Goal: Entertainment & Leisure: Consume media (video, audio)

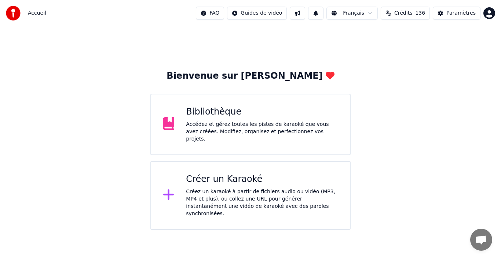
click at [223, 132] on div "Accédez et gérez toutes les pistes de karaoké que vous avez créées. Modifiez, o…" at bounding box center [262, 132] width 152 height 22
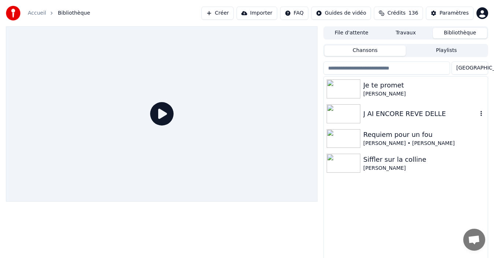
click at [397, 110] on div "J AI ENCORE REVE DELLE" at bounding box center [421, 114] width 114 height 10
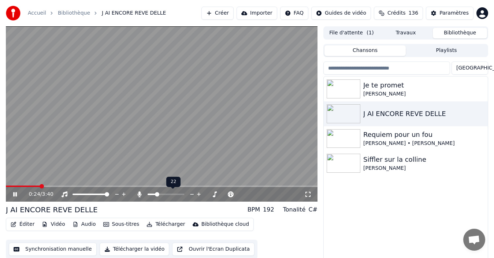
click at [156, 194] on span at bounding box center [166, 194] width 37 height 1
click at [161, 195] on div at bounding box center [172, 194] width 59 height 7
click at [162, 195] on span at bounding box center [166, 194] width 37 height 1
click at [161, 195] on span at bounding box center [163, 194] width 4 height 4
click at [159, 195] on span at bounding box center [155, 194] width 14 height 1
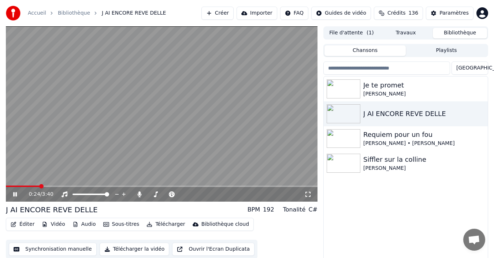
click at [40, 186] on span at bounding box center [23, 186] width 34 height 1
click at [33, 185] on video at bounding box center [162, 114] width 312 height 176
click at [33, 187] on div "0:25 / 3:40" at bounding box center [162, 194] width 312 height 15
click at [32, 187] on span at bounding box center [19, 186] width 27 height 1
click at [13, 192] on icon at bounding box center [15, 194] width 4 height 5
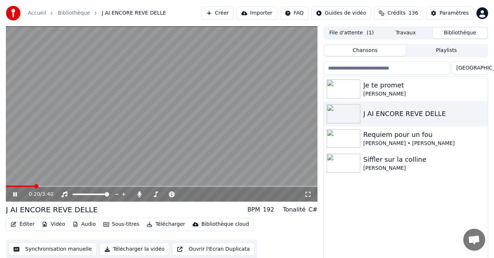
click at [19, 186] on span at bounding box center [20, 186] width 29 height 1
click at [155, 194] on span at bounding box center [153, 194] width 11 height 1
click at [154, 193] on span at bounding box center [156, 194] width 4 height 4
click at [153, 193] on span at bounding box center [154, 194] width 4 height 4
click at [15, 196] on icon at bounding box center [20, 195] width 17 height 6
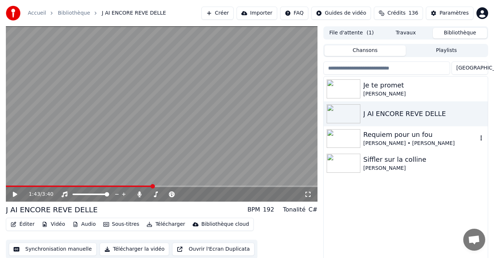
click at [342, 130] on img at bounding box center [344, 138] width 34 height 19
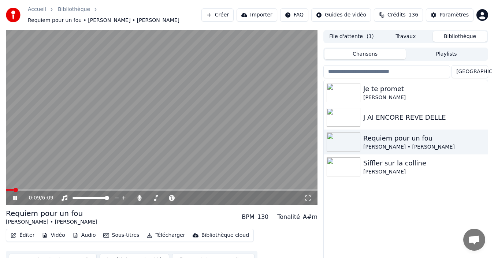
click at [37, 189] on span at bounding box center [162, 189] width 312 height 1
click at [55, 189] on span at bounding box center [162, 189] width 312 height 1
click at [159, 198] on span at bounding box center [166, 198] width 37 height 1
click at [158, 198] on span at bounding box center [153, 198] width 10 height 1
click at [394, 164] on div "Siffler sur la colline" at bounding box center [421, 163] width 114 height 10
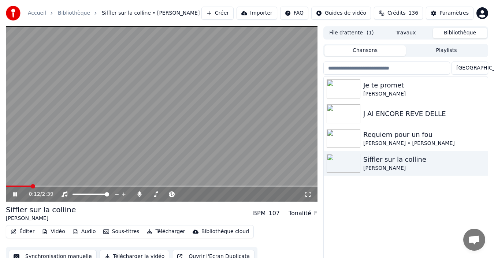
click at [17, 194] on icon at bounding box center [15, 194] width 4 height 4
click at [17, 194] on icon at bounding box center [15, 194] width 4 height 5
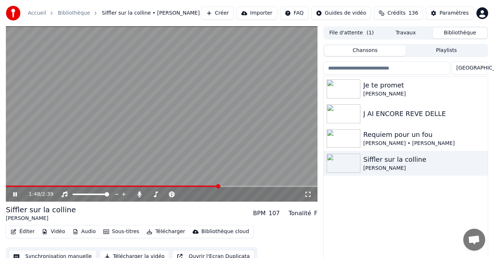
click at [14, 192] on icon at bounding box center [15, 194] width 4 height 4
click at [400, 109] on div "J AI ENCORE REVE DELLE" at bounding box center [421, 114] width 114 height 10
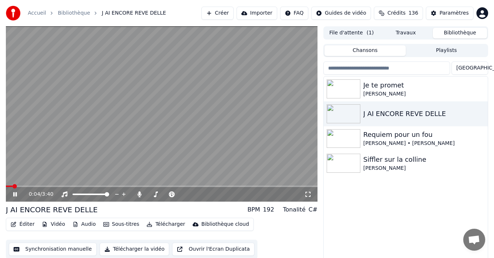
click at [306, 196] on icon at bounding box center [308, 194] width 5 height 5
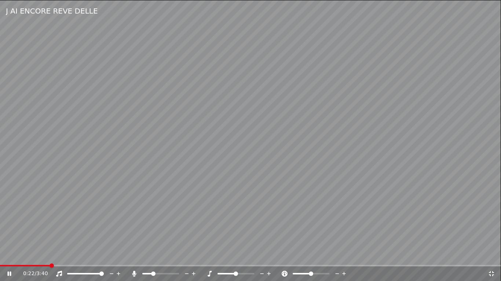
click at [148, 258] on span at bounding box center [147, 273] width 10 height 1
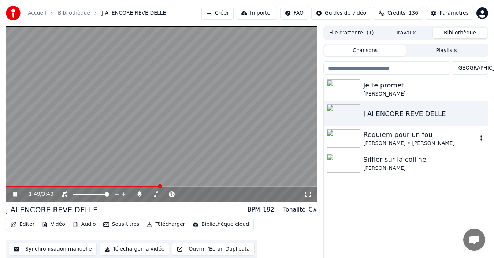
click at [410, 137] on div "Requiem pour un fou" at bounding box center [421, 135] width 114 height 10
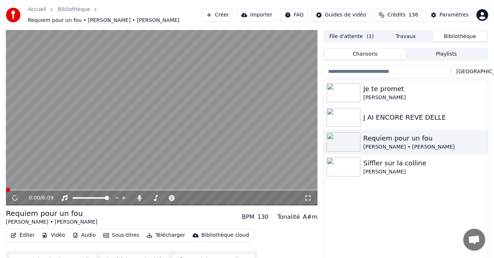
click at [307, 196] on icon at bounding box center [308, 198] width 5 height 5
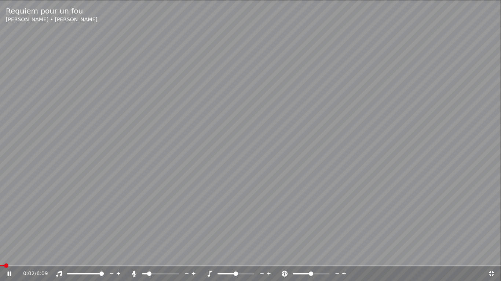
click at [35, 258] on span at bounding box center [250, 265] width 501 height 1
click at [54, 258] on div "0:29 / 6:09" at bounding box center [250, 274] width 501 height 15
click at [56, 258] on span at bounding box center [250, 265] width 501 height 1
click at [147, 258] on span at bounding box center [149, 274] width 4 height 4
click at [146, 258] on span at bounding box center [147, 274] width 4 height 4
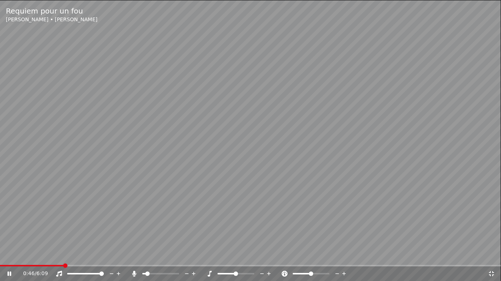
click at [79, 258] on video at bounding box center [250, 140] width 501 height 281
click at [80, 258] on span at bounding box center [250, 265] width 501 height 1
click at [7, 258] on icon at bounding box center [14, 274] width 17 height 6
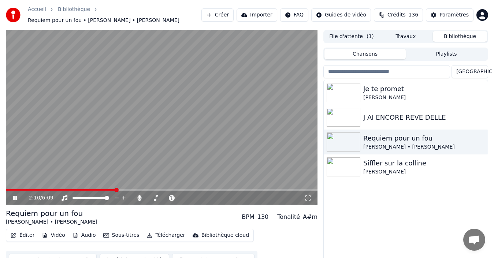
click at [17, 196] on icon at bounding box center [15, 198] width 4 height 4
drag, startPoint x: 384, startPoint y: 89, endPoint x: 381, endPoint y: 96, distance: 7.6
click at [384, 89] on div "Je te promet" at bounding box center [421, 89] width 114 height 10
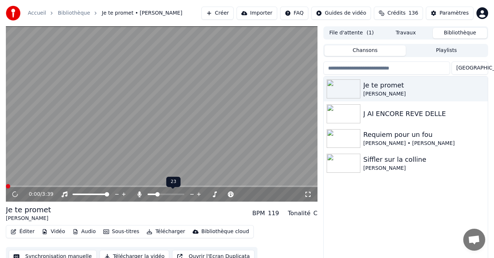
click at [156, 195] on span at bounding box center [166, 194] width 37 height 1
click at [170, 193] on div at bounding box center [172, 194] width 59 height 7
click at [170, 194] on span at bounding box center [166, 194] width 37 height 1
click at [161, 195] on div at bounding box center [172, 194] width 59 height 7
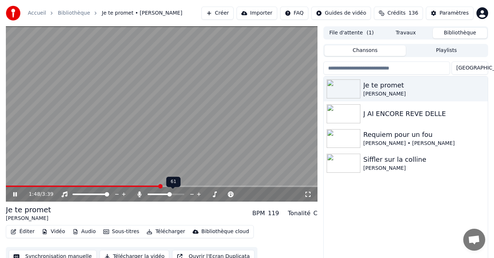
click at [160, 195] on span at bounding box center [159, 194] width 22 height 1
click at [14, 194] on icon at bounding box center [15, 194] width 4 height 4
click at [15, 194] on icon at bounding box center [15, 194] width 4 height 5
click at [155, 195] on span at bounding box center [154, 194] width 12 height 1
click at [66, 186] on span at bounding box center [36, 186] width 60 height 1
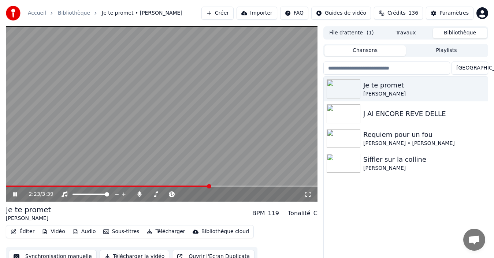
click at [14, 196] on icon at bounding box center [15, 194] width 4 height 4
